Goal: Obtain resource: Download file/media

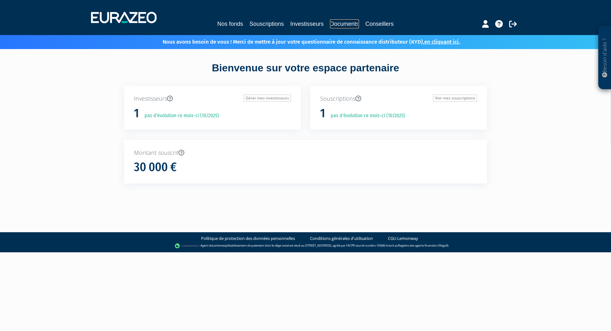
click at [343, 23] on link "Documents" at bounding box center [344, 23] width 29 height 9
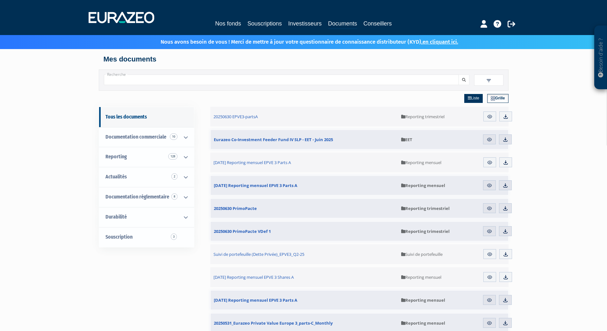
click at [321, 84] on input "Recherche" at bounding box center [281, 80] width 355 height 11
type input "private valu"
click at [138, 158] on link "Reporting 128" at bounding box center [146, 157] width 95 height 20
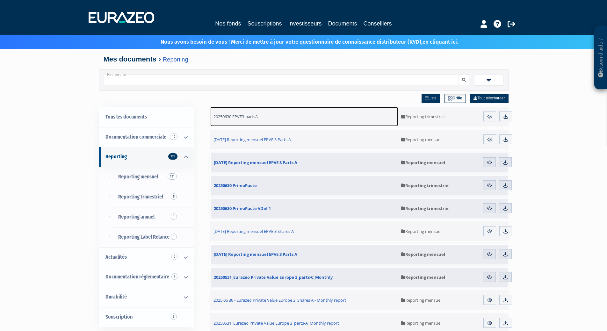
click at [252, 118] on span "20250630 EPVE3-partsA" at bounding box center [235, 117] width 44 height 6
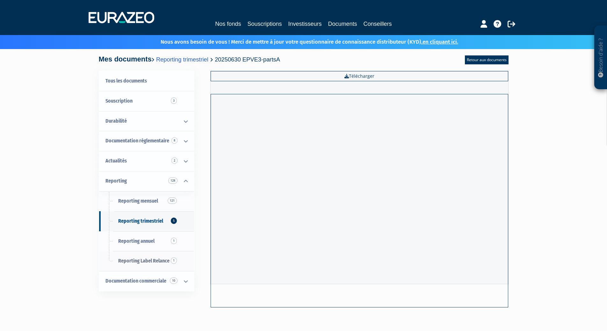
scroll to position [32, 0]
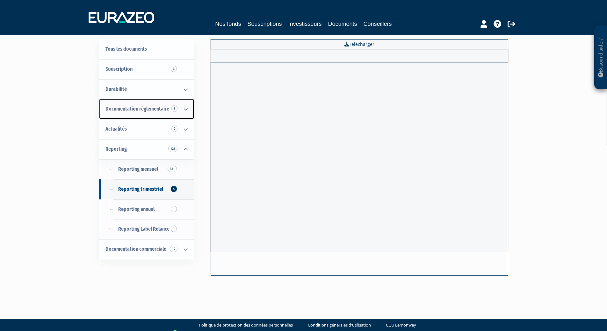
click at [143, 115] on link "Documentation règlementaire 8" at bounding box center [146, 109] width 95 height 20
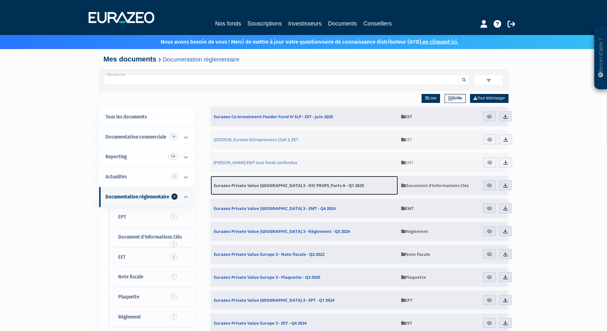
click at [277, 187] on span "Eurazeo Private Value [GEOGRAPHIC_DATA] 3 - DIC PRIIPS_Parts A - Q1 2025" at bounding box center [289, 185] width 150 height 6
